Goal: Communication & Community: Answer question/provide support

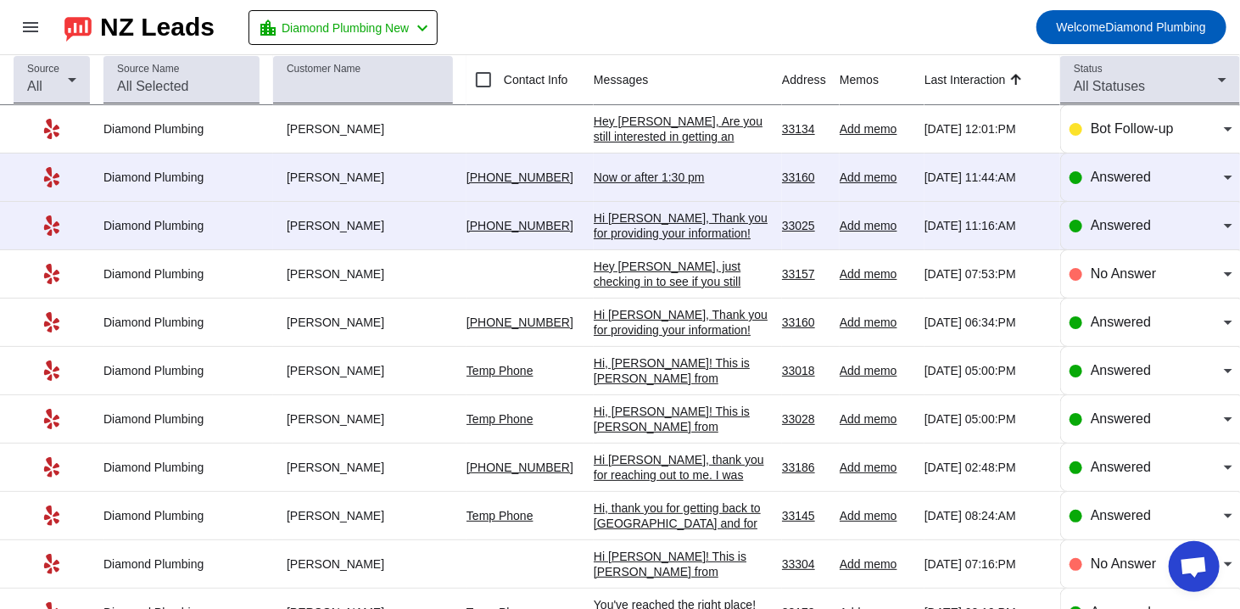
click at [618, 175] on div "Now or after 1:30 pm" at bounding box center [681, 177] width 175 height 15
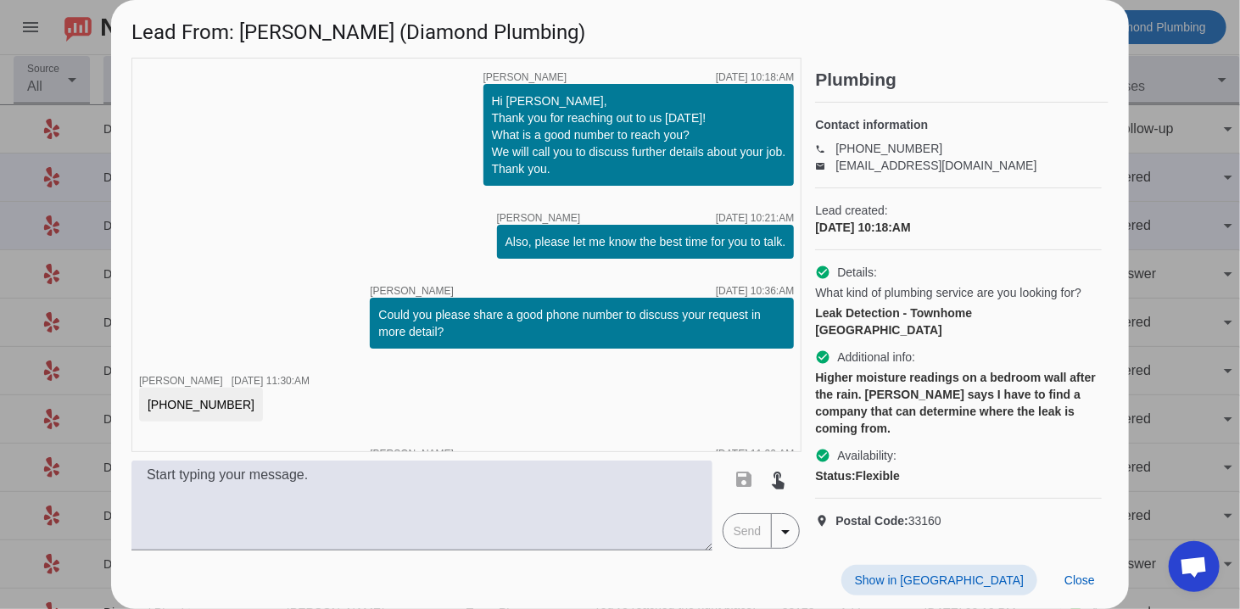
scroll to position [180, 0]
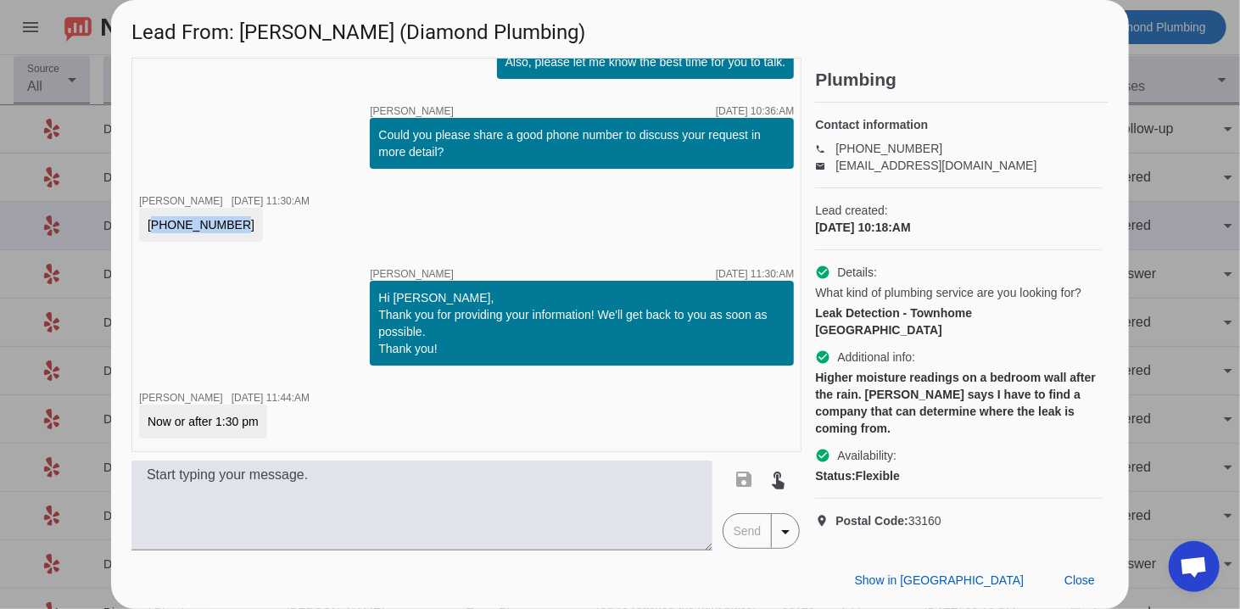
drag, startPoint x: 227, startPoint y: 226, endPoint x: 137, endPoint y: 228, distance: 90.8
click at [137, 228] on div "timer close [PERSON_NAME] [DATE] 10:18:AM Hi [PERSON_NAME], Thank you for reach…" at bounding box center [466, 255] width 670 height 394
copy div "[PHONE_NUMBER]"
drag, startPoint x: 314, startPoint y: 28, endPoint x: 240, endPoint y: 33, distance: 74.0
click at [240, 33] on h1 "Lead From: [PERSON_NAME] (Diamond Plumbing)" at bounding box center [620, 28] width 1018 height 57
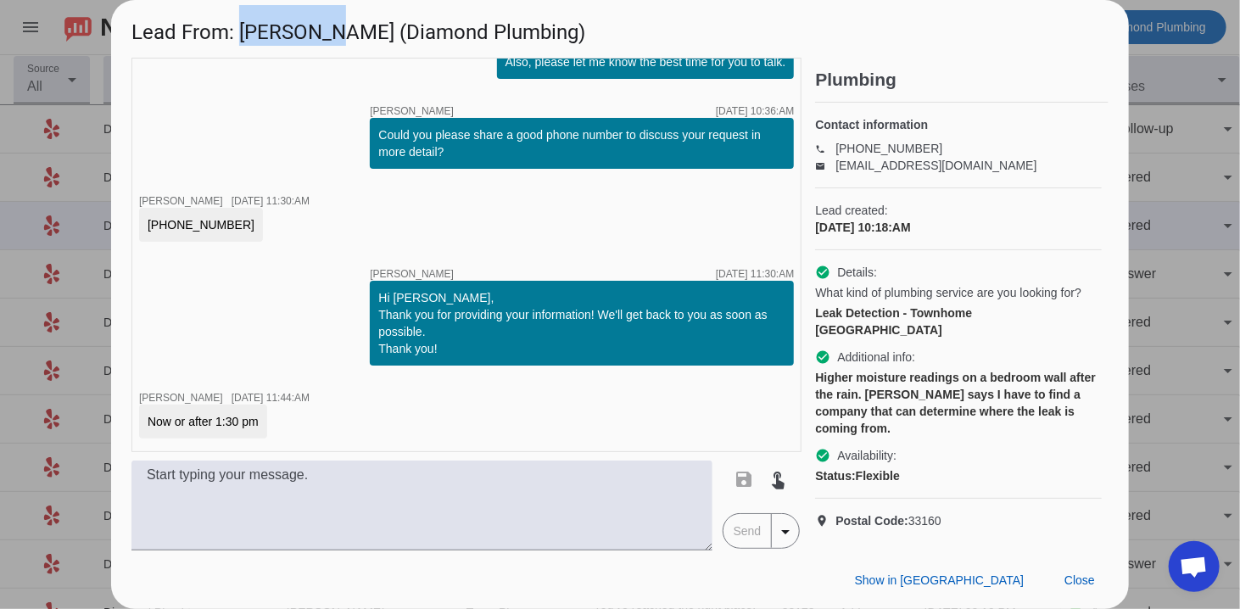
copy h1 "[PERSON_NAME]"
click at [484, 489] on textarea at bounding box center [421, 506] width 581 height 90
paste textarea "Hi, this is [PERSON_NAME] from Diamond Plumbing we’re following up on your rece…"
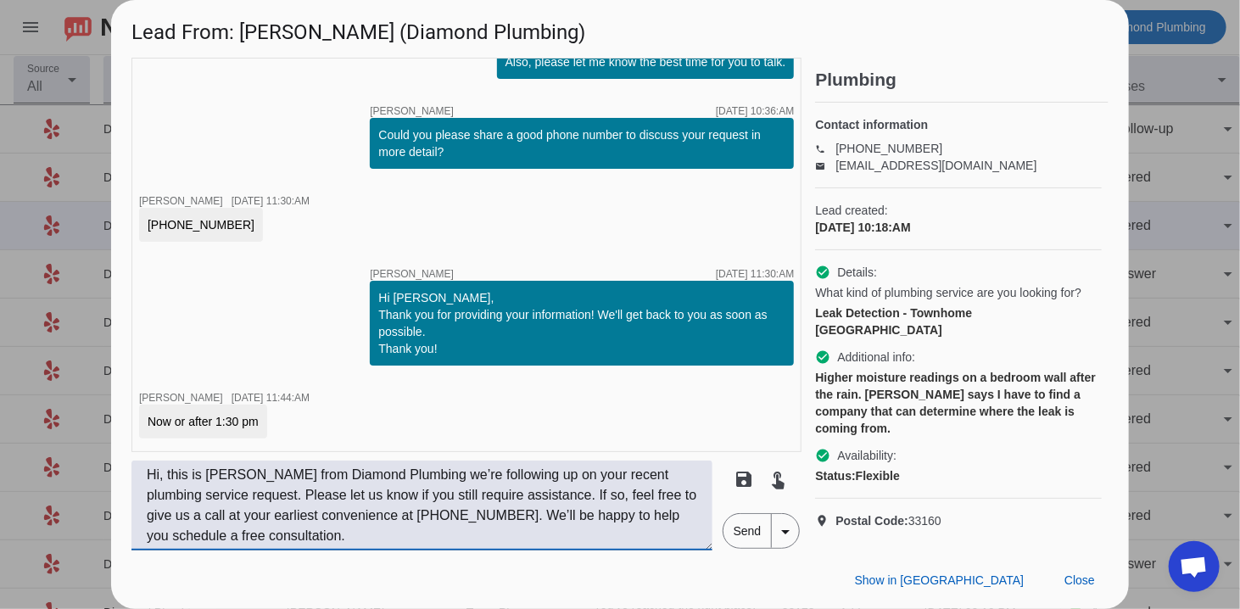
type textarea "Hi, this is [PERSON_NAME] from Diamond Plumbing we’re following up on your rece…"
drag, startPoint x: 739, startPoint y: 534, endPoint x: 747, endPoint y: 529, distance: 9.9
click at [739, 534] on span "Send" at bounding box center [748, 531] width 48 height 34
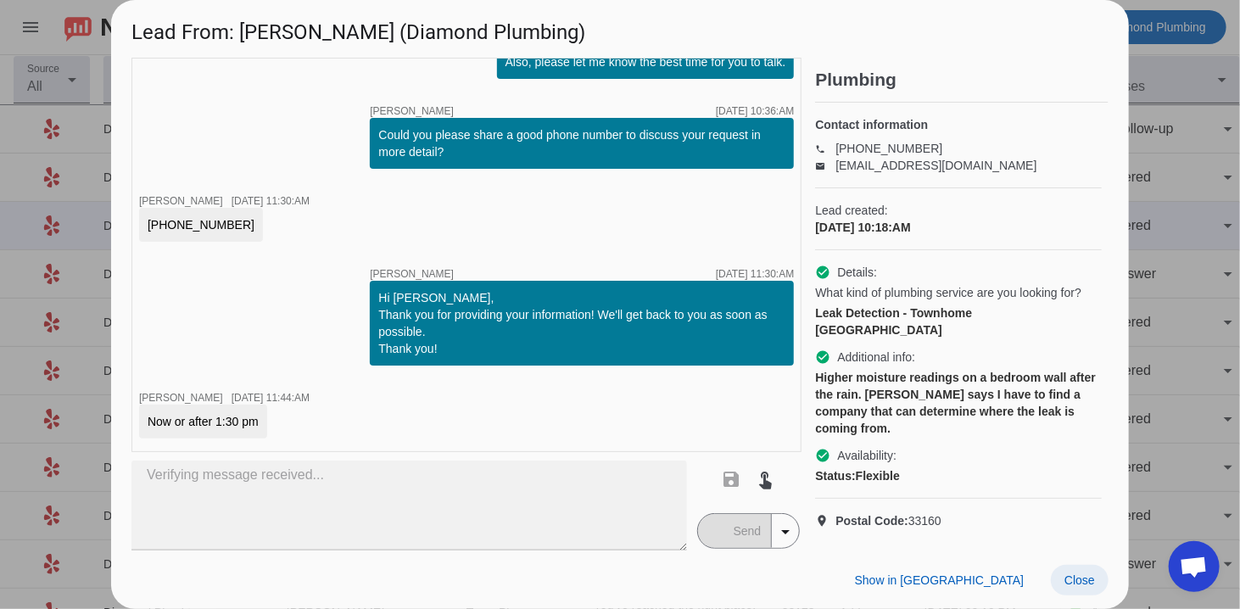
click at [1059, 580] on span at bounding box center [1080, 580] width 58 height 31
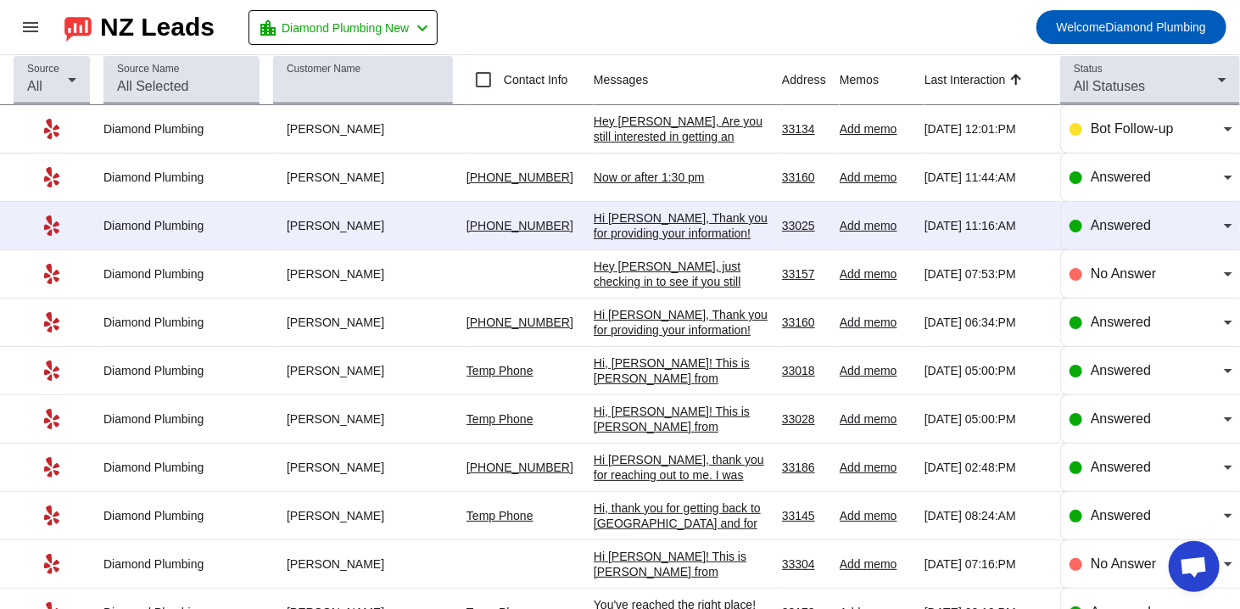
click at [624, 222] on div "Hi [PERSON_NAME], Thank you for providing your information! We'll get back to y…" at bounding box center [681, 240] width 175 height 61
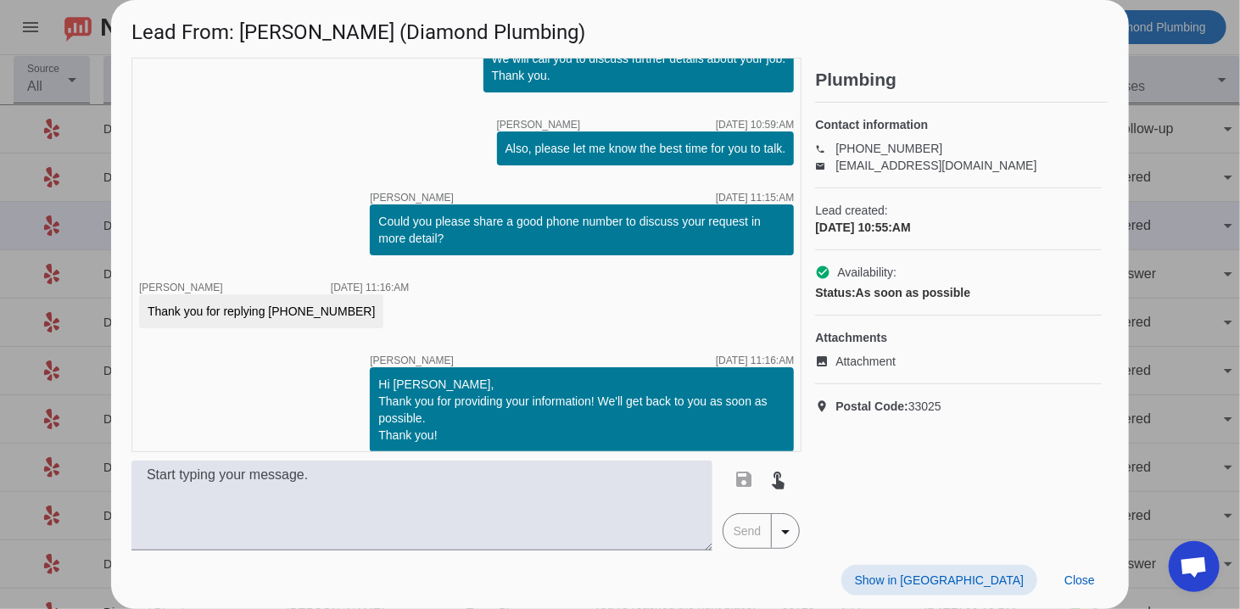
scroll to position [299, 0]
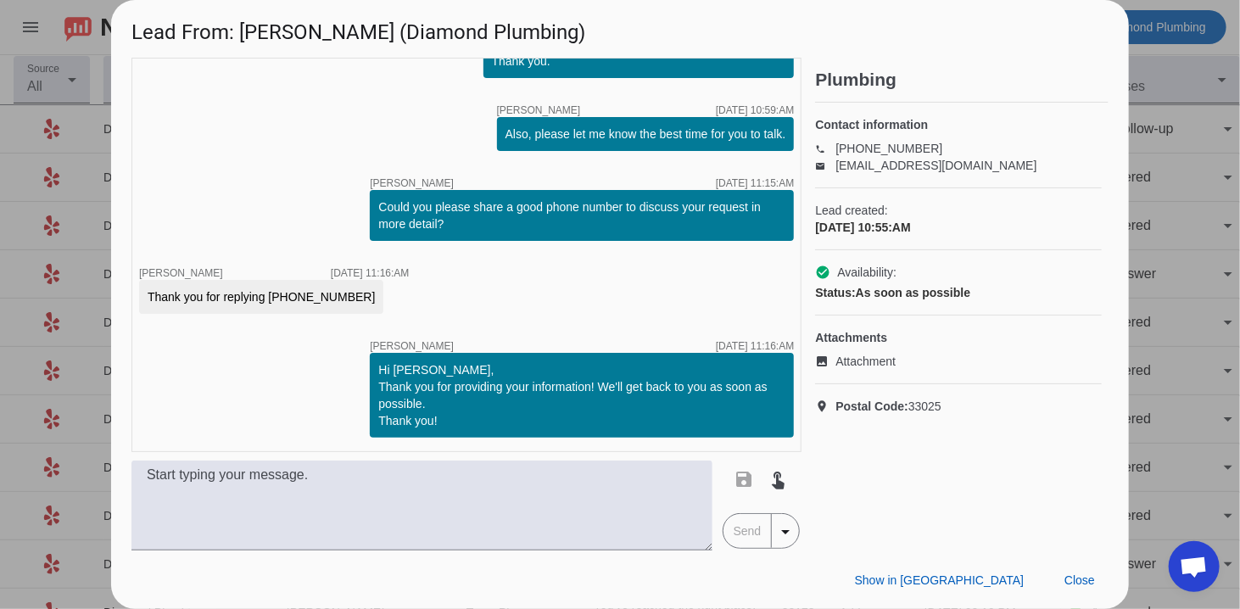
click at [271, 299] on div "Thank you for replying [PHONE_NUMBER]" at bounding box center [261, 296] width 227 height 17
drag, startPoint x: 269, startPoint y: 299, endPoint x: 344, endPoint y: 293, distance: 75.7
click at [344, 293] on div "Thank you for replying [PHONE_NUMBER]" at bounding box center [261, 297] width 244 height 34
copy div "[PHONE_NUMBER]"
click at [858, 370] on span "Attachment" at bounding box center [866, 361] width 60 height 17
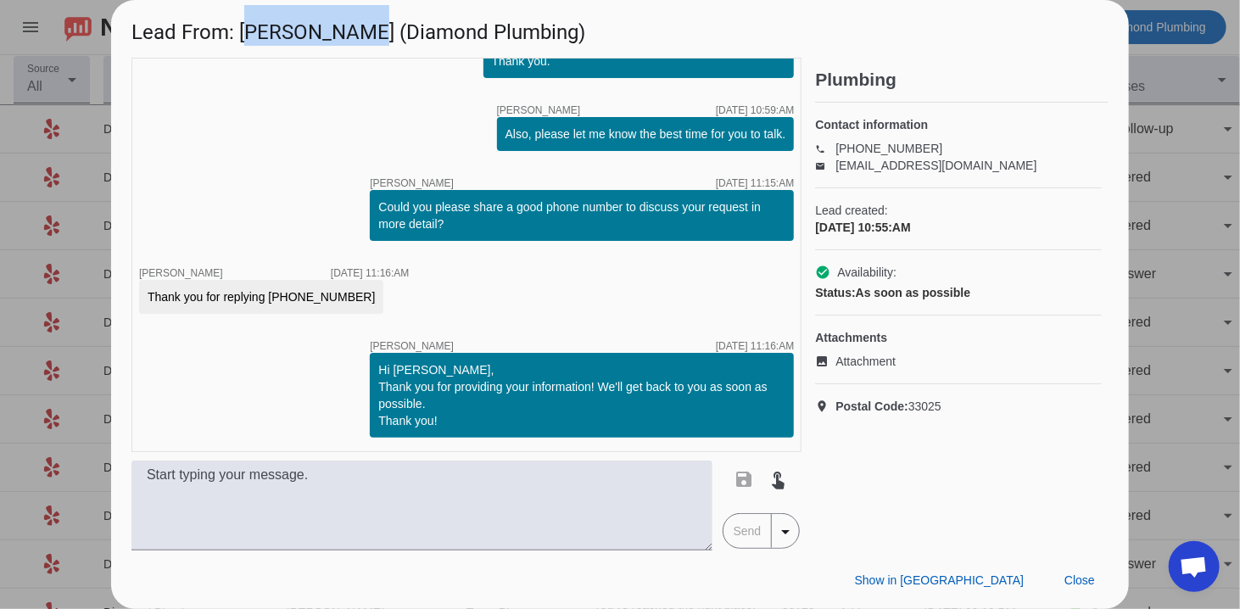
drag, startPoint x: 349, startPoint y: 32, endPoint x: 245, endPoint y: 36, distance: 104.4
click at [245, 36] on h1 "Lead From: [PERSON_NAME] (Diamond Plumbing)" at bounding box center [620, 28] width 1018 height 57
copy h1 "[PERSON_NAME]"
click at [849, 370] on span "Attachment" at bounding box center [866, 361] width 60 height 17
drag, startPoint x: 1099, startPoint y: 580, endPoint x: 1089, endPoint y: 582, distance: 10.3
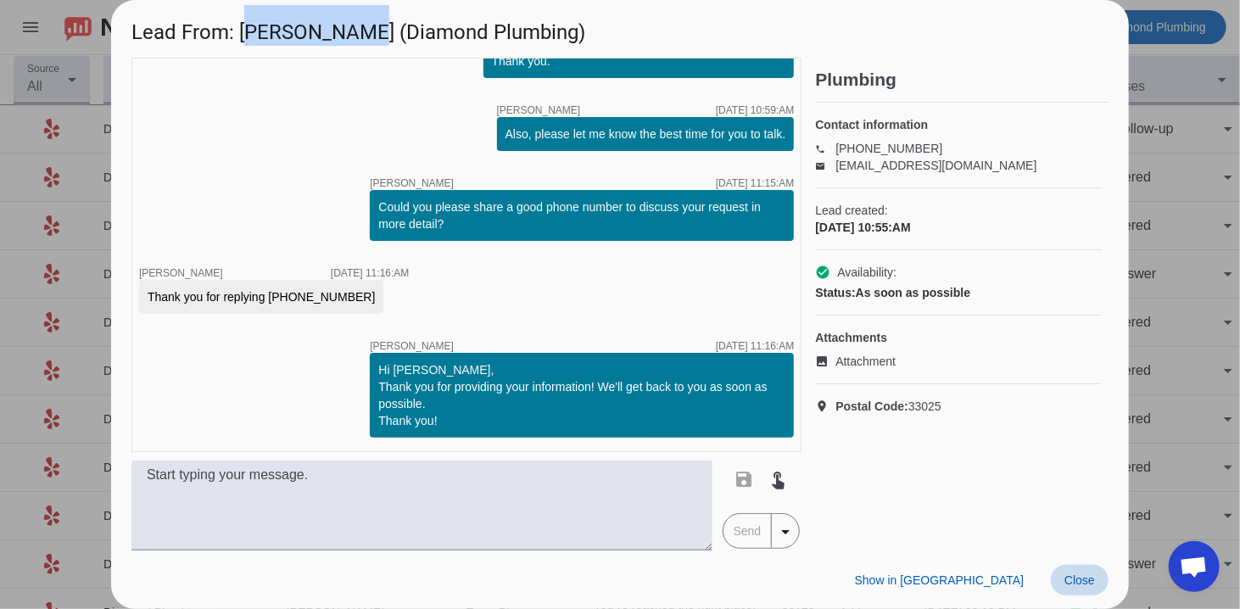
click at [1089, 582] on span "Close" at bounding box center [1080, 580] width 31 height 14
